Goal: Information Seeking & Learning: Learn about a topic

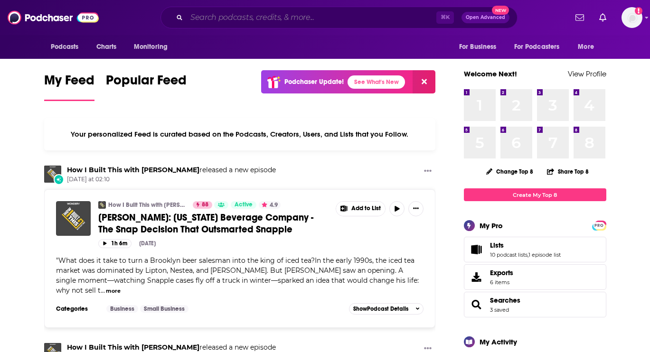
click at [242, 19] on input "Search podcasts, credits, & more..." at bounding box center [311, 17] width 250 height 15
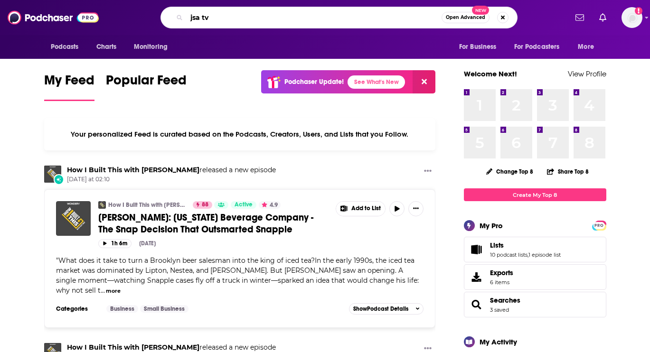
type input "jsa tv"
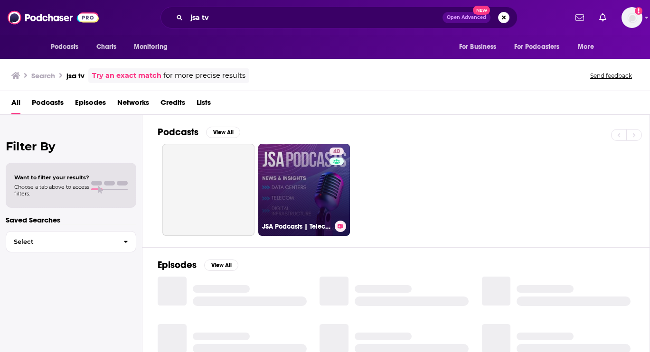
click at [315, 191] on link "40 JSA Podcasts | Telecom, Digital Infrastructure and Data Center News, Insight…" at bounding box center [304, 190] width 92 height 92
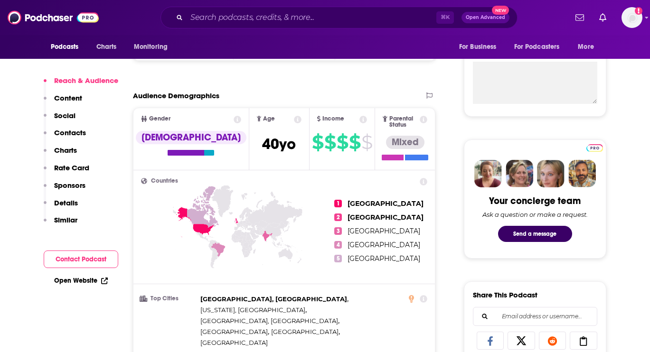
scroll to position [351, 0]
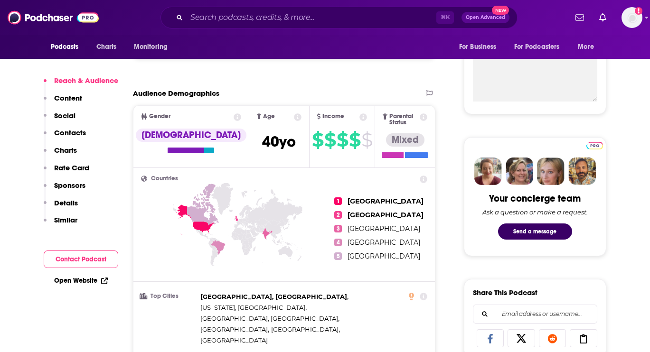
click at [75, 282] on link "Open Website" at bounding box center [81, 281] width 54 height 8
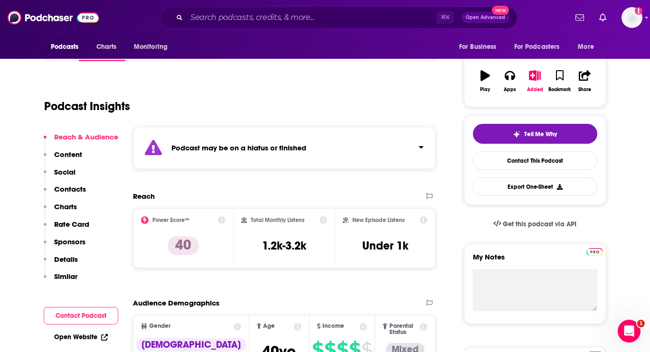
scroll to position [0, 0]
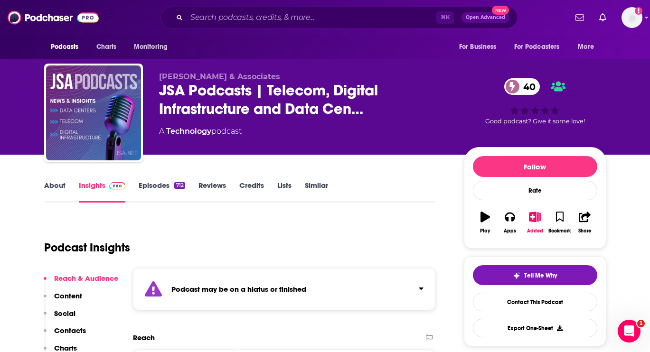
click at [58, 186] on link "About" at bounding box center [54, 192] width 21 height 22
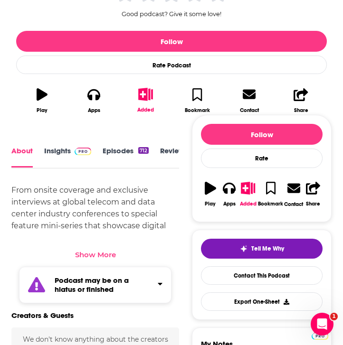
scroll to position [253, 0]
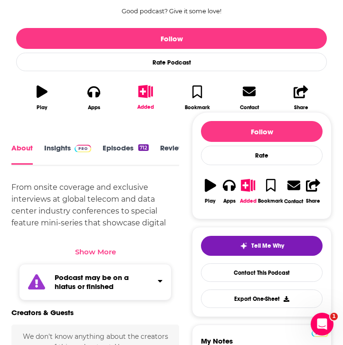
click at [100, 251] on div "Show More" at bounding box center [95, 251] width 41 height 9
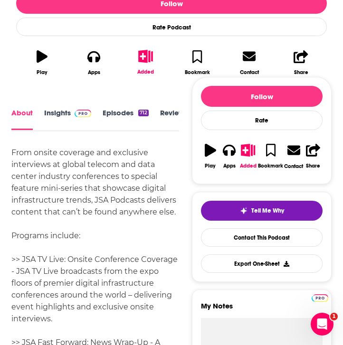
scroll to position [276, 0]
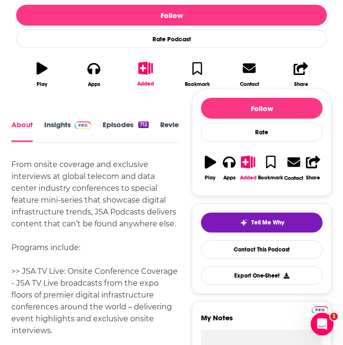
click at [55, 130] on link "Insights" at bounding box center [67, 131] width 47 height 21
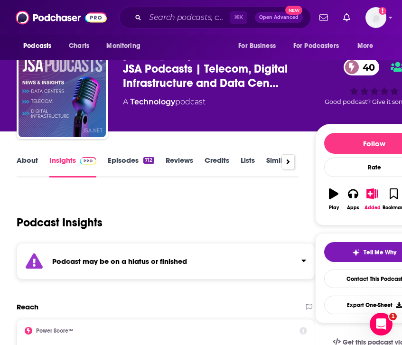
scroll to position [15, 0]
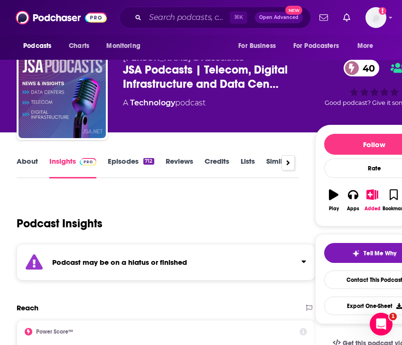
click at [25, 156] on div "About Insights Episodes 712 Reviews Credits Lists Similar" at bounding box center [157, 166] width 281 height 23
click at [25, 165] on link "About" at bounding box center [27, 168] width 21 height 22
